Goal: Task Accomplishment & Management: Use online tool/utility

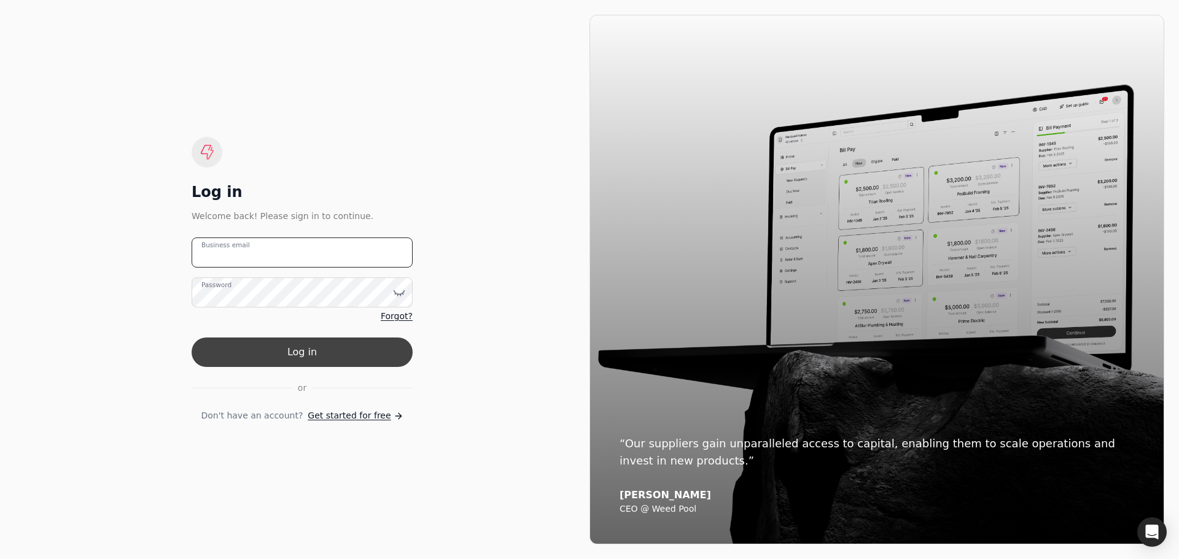
type email "[PERSON_NAME][EMAIL_ADDRESS][DOMAIN_NAME]"
click at [274, 355] on button "Log in" at bounding box center [302, 352] width 221 height 29
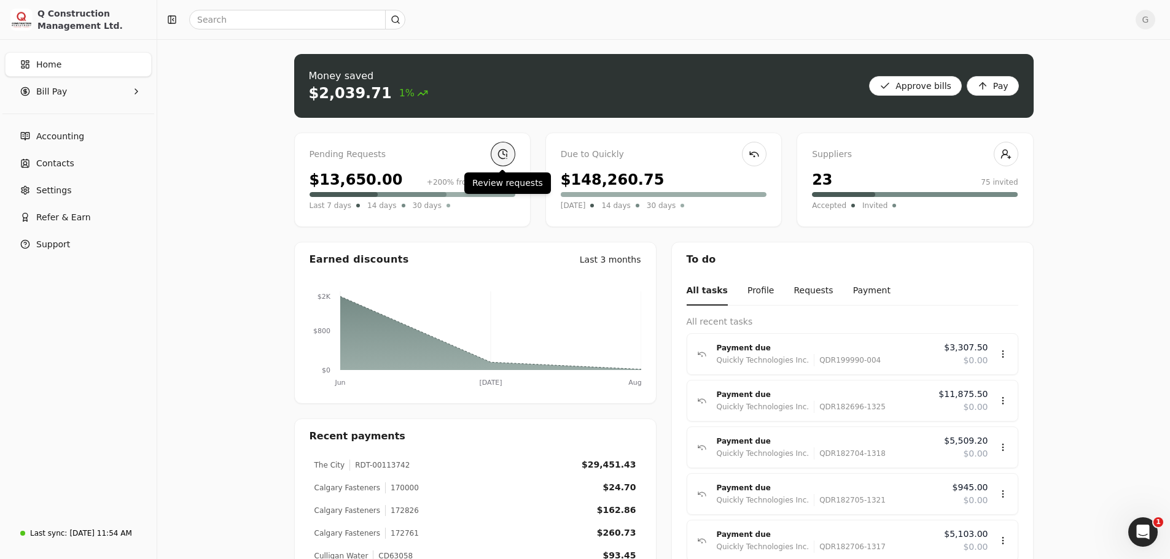
click at [506, 153] on link at bounding box center [503, 154] width 25 height 25
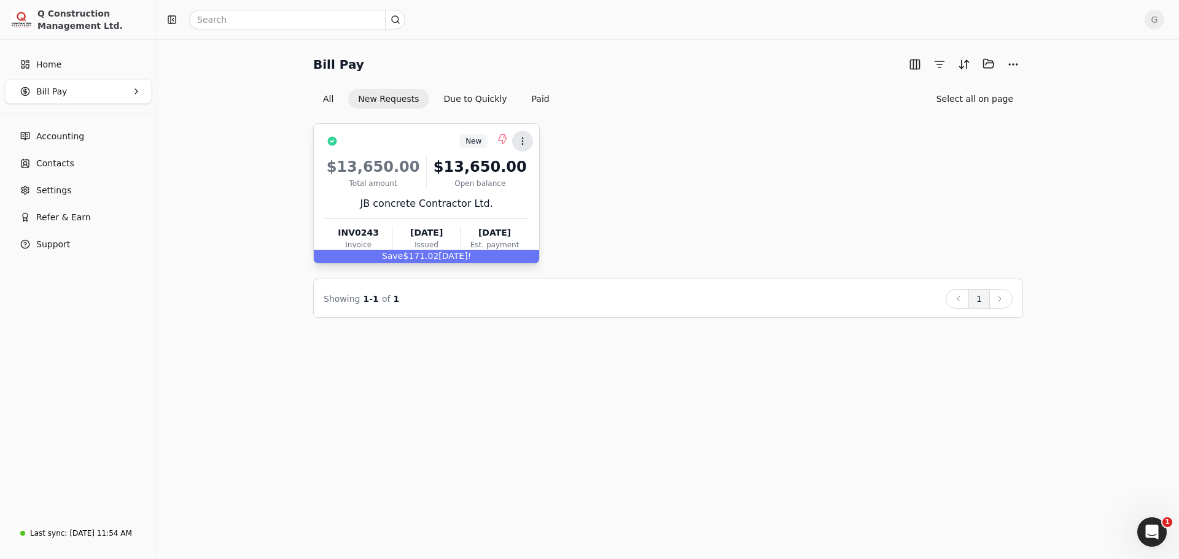
click at [524, 144] on icon at bounding box center [523, 141] width 10 height 10
click at [527, 173] on li "Open" at bounding box center [581, 171] width 151 height 23
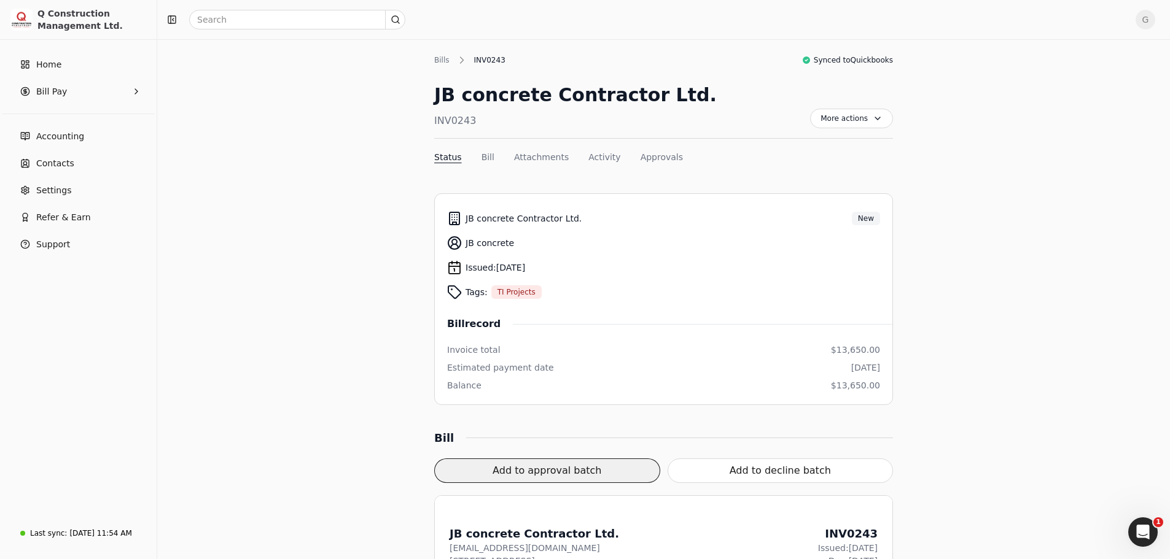
click at [616, 463] on button "Add to approval batch" at bounding box center [547, 471] width 226 height 25
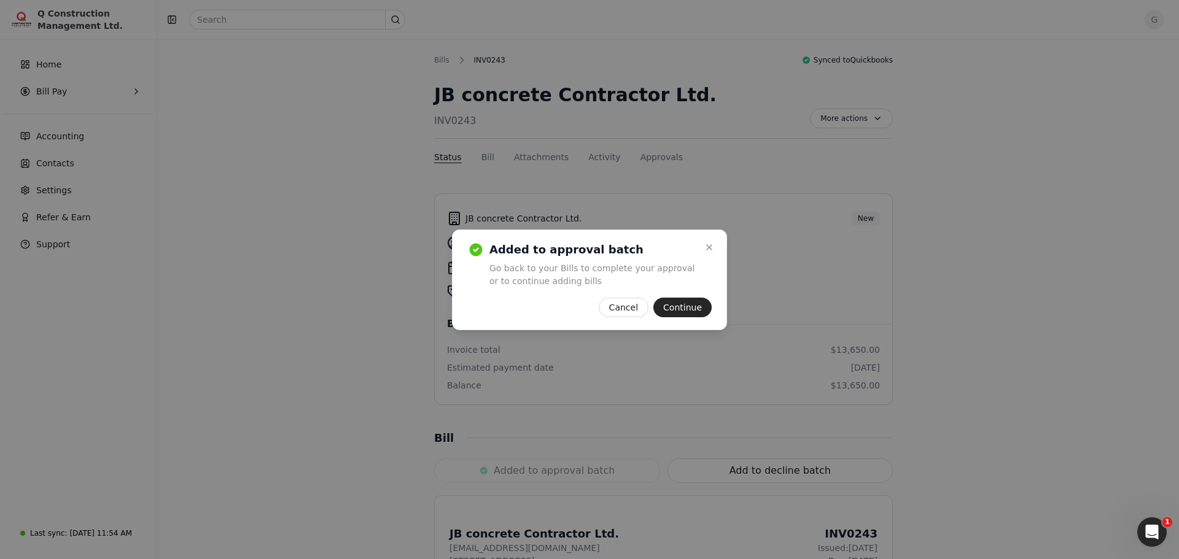
click at [684, 295] on div "Close Added to approval batch Go back to your Bills to complete your approval o…" at bounding box center [589, 280] width 275 height 101
click at [672, 317] on div "Close Added to approval batch Go back to your Bills to complete your approval o…" at bounding box center [589, 280] width 275 height 101
click at [676, 312] on button "Continue" at bounding box center [682, 308] width 58 height 20
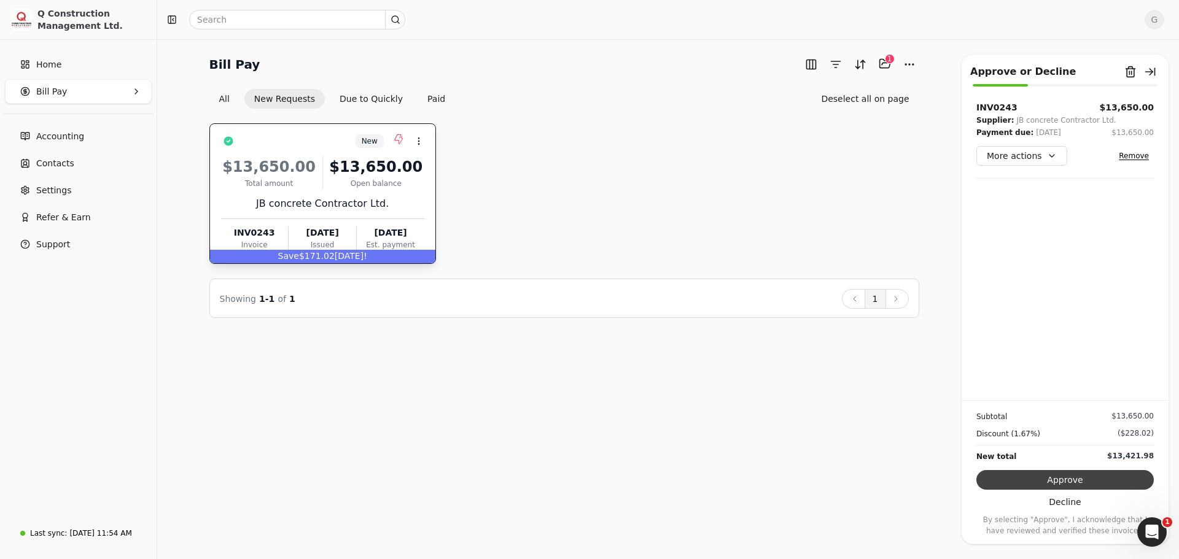
click at [1082, 480] on button "Approve" at bounding box center [1064, 480] width 177 height 20
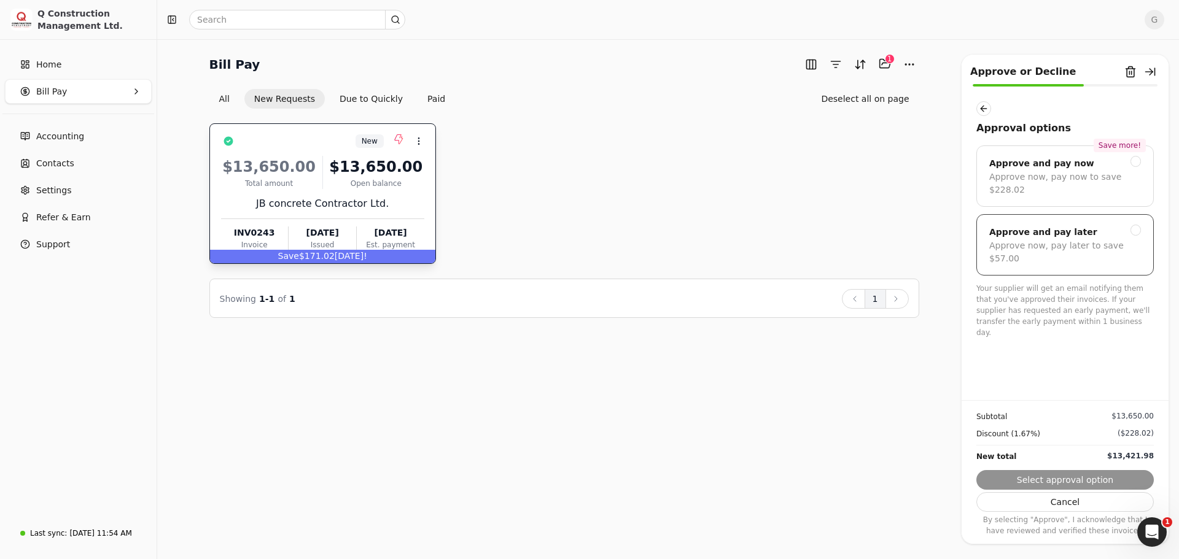
click at [1137, 225] on div at bounding box center [1135, 230] width 11 height 11
click at [1059, 476] on button "Submit approval" at bounding box center [1064, 480] width 177 height 20
